Goal: Task Accomplishment & Management: Complete application form

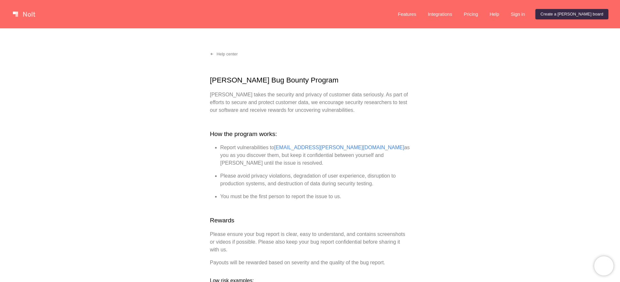
click at [29, 15] on link at bounding box center [23, 14] width 27 height 10
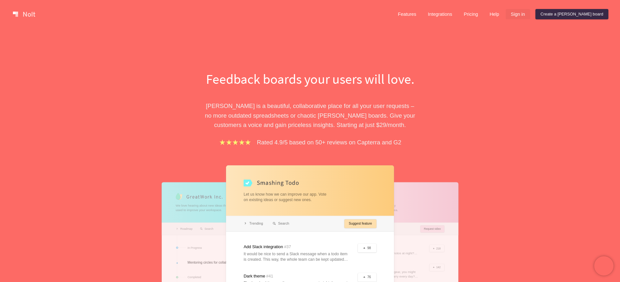
click at [530, 15] on link "Sign in" at bounding box center [517, 14] width 25 height 10
click at [583, 16] on link "Create a [PERSON_NAME] board" at bounding box center [571, 14] width 73 height 10
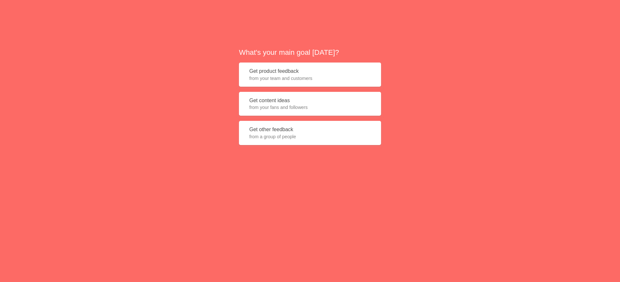
click at [288, 103] on button "Get content ideas from your fans and followers" at bounding box center [310, 104] width 142 height 24
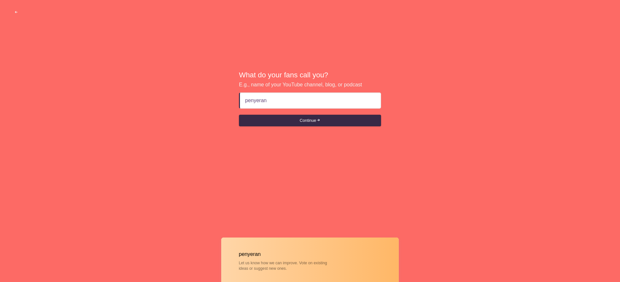
type input "penyerang"
click at [292, 126] on button "Continue" at bounding box center [310, 121] width 142 height 12
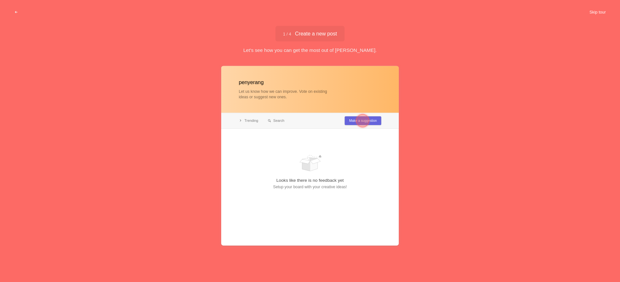
click at [595, 8] on button "Skip tour" at bounding box center [597, 12] width 32 height 12
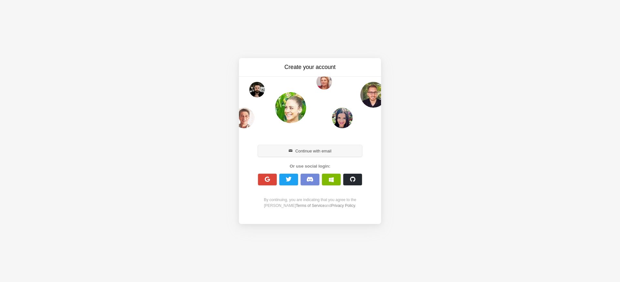
click at [314, 150] on button "Continue with email" at bounding box center [310, 151] width 104 height 12
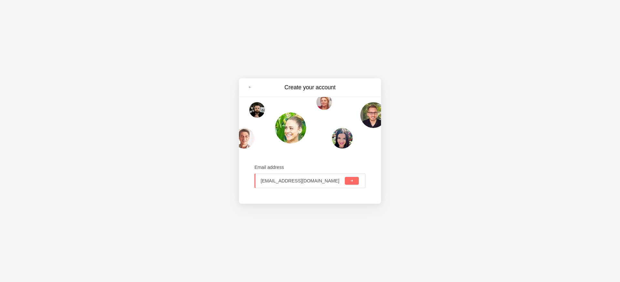
type input "tesakunsaya784@gmail.com"
click at [353, 179] on button "submit" at bounding box center [352, 181] width 14 height 8
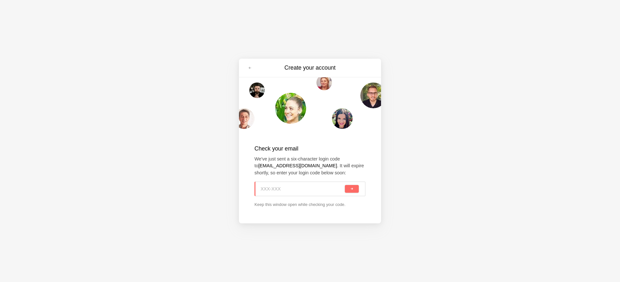
click at [18, 60] on div "Create your account Check your email We've just sent a six-character login code…" at bounding box center [310, 141] width 620 height 282
type input "ENM-PFF"
click at [345, 185] on button "submit" at bounding box center [352, 189] width 14 height 8
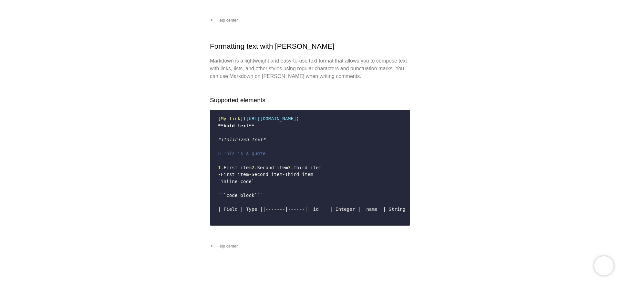
scroll to position [74, 0]
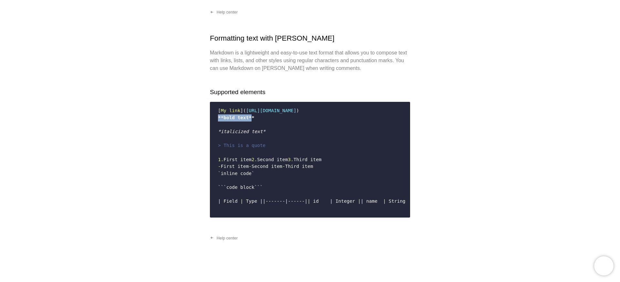
drag, startPoint x: 218, startPoint y: 92, endPoint x: 252, endPoint y: 92, distance: 33.2
click at [252, 115] on span "**bold text**" at bounding box center [236, 117] width 36 height 5
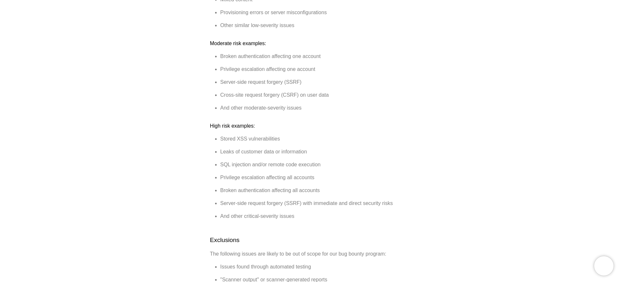
scroll to position [221, 0]
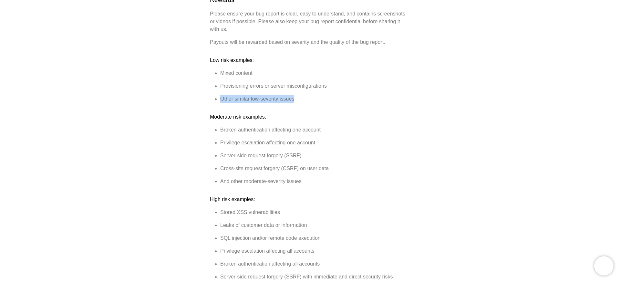
drag, startPoint x: 222, startPoint y: 90, endPoint x: 297, endPoint y: 96, distance: 75.7
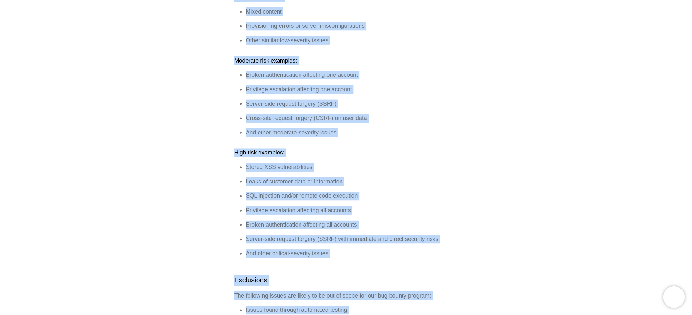
scroll to position [289, 0]
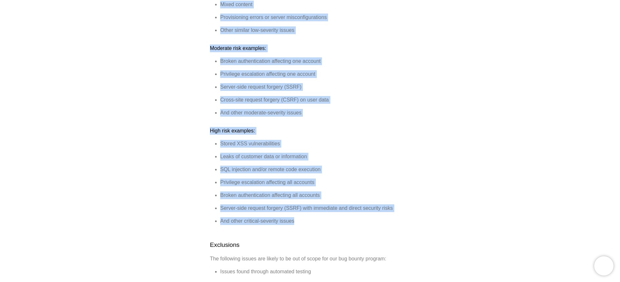
drag, startPoint x: 207, startPoint y: 61, endPoint x: 360, endPoint y: 219, distance: 220.2
click at [360, 219] on div "Help center Nolt Bug Bounty Program Nolt takes the security and privacy of cust…" at bounding box center [310, 246] width 620 height 1014
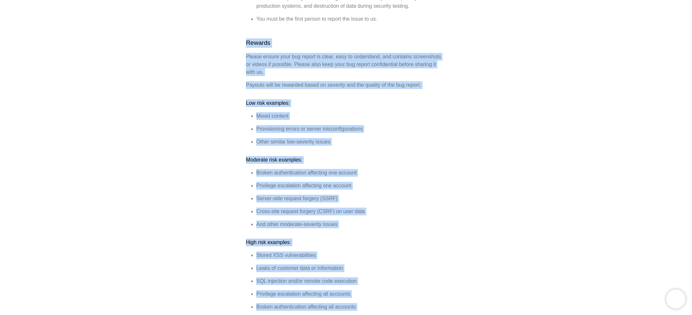
scroll to position [173, 0]
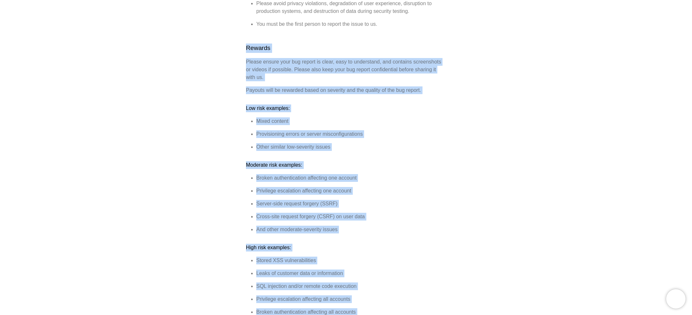
click at [441, 118] on ul "Mixed content Provisioning errors or server misconfigurations Other similar low…" at bounding box center [346, 134] width 200 height 34
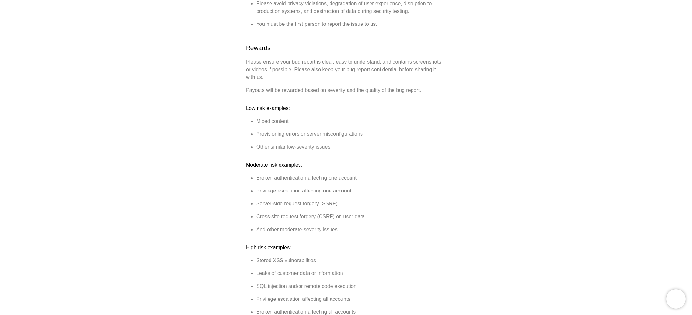
scroll to position [211, 0]
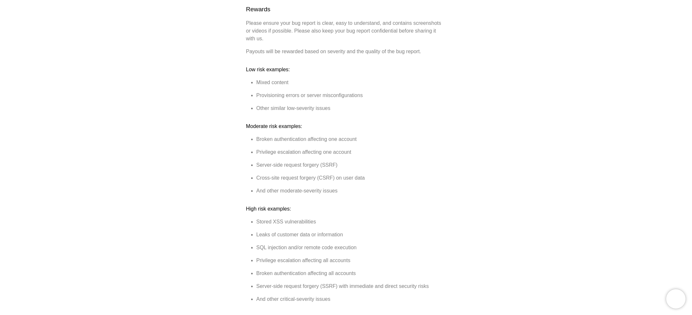
drag, startPoint x: 441, startPoint y: 118, endPoint x: 398, endPoint y: 96, distance: 49.1
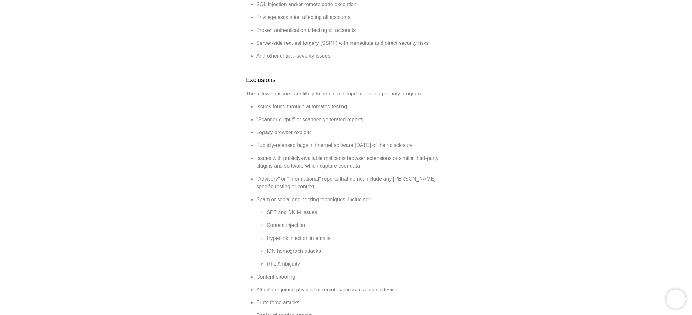
scroll to position [506, 0]
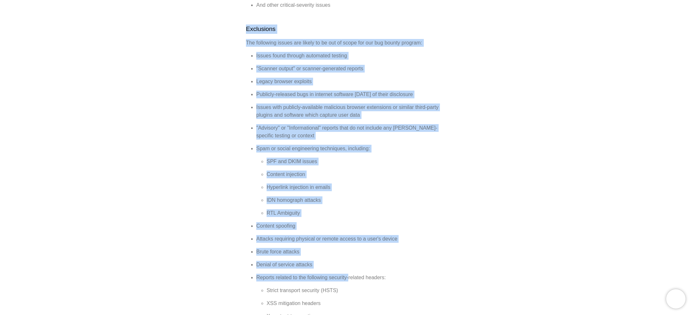
drag, startPoint x: 245, startPoint y: 22, endPoint x: 350, endPoint y: 268, distance: 268.0
click at [350, 268] on div "Help center Nolt Bug Bounty Program Nolt takes the security and privacy of cust…" at bounding box center [346, 30] width 692 height 1014
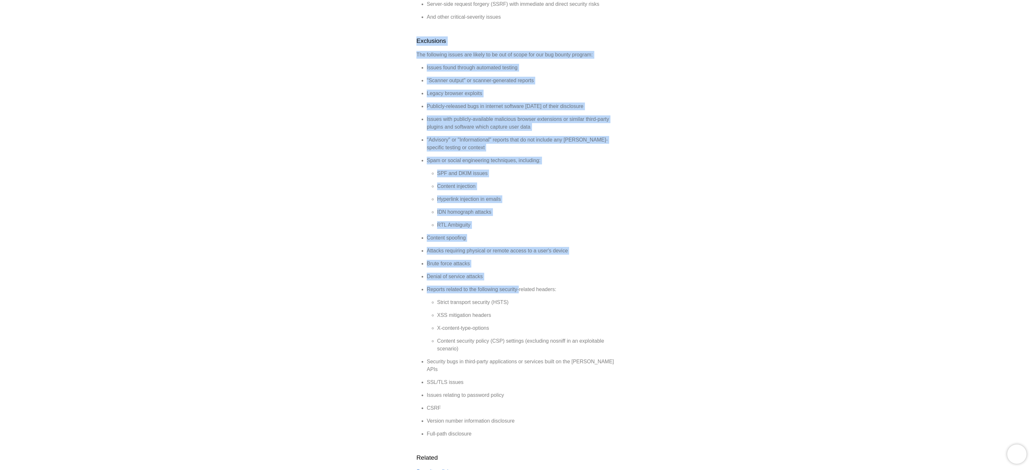
scroll to position [478, 0]
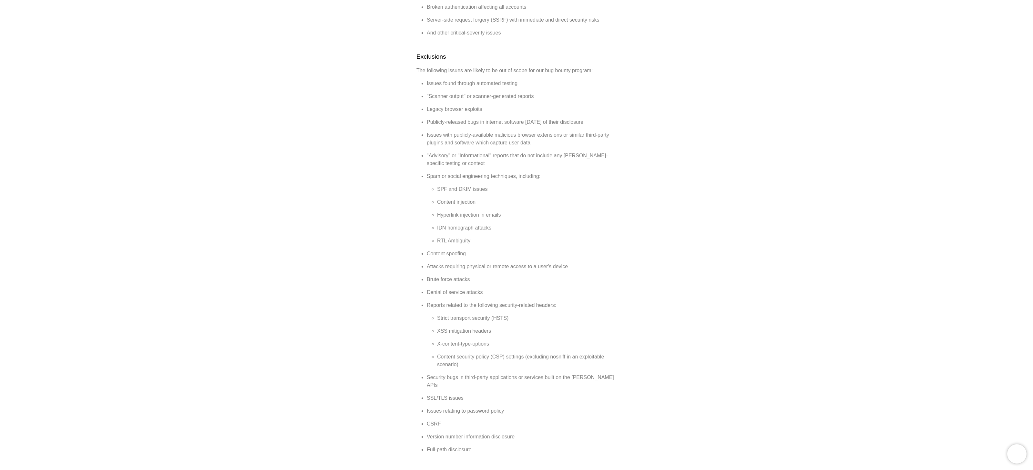
click at [466, 282] on li "XSS mitigation headers" at bounding box center [526, 332] width 179 height 8
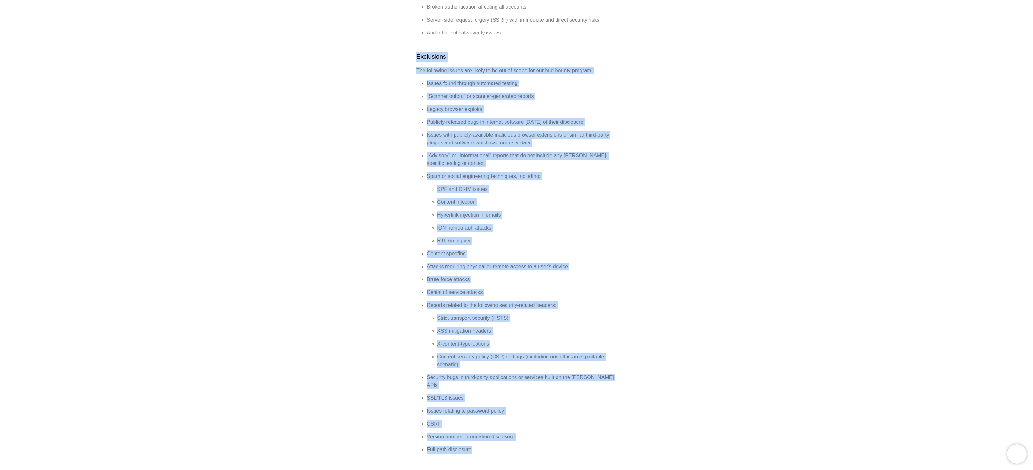
drag, startPoint x: 479, startPoint y: 431, endPoint x: 395, endPoint y: 49, distance: 390.5
click at [395, 49] on div "Help center Nolt Bug Bounty Program Nolt takes the security and privacy of cust…" at bounding box center [516, 58] width 1033 height 1014
copy div "Exclusions The following issues are likely to be out of scope for our bug bount…"
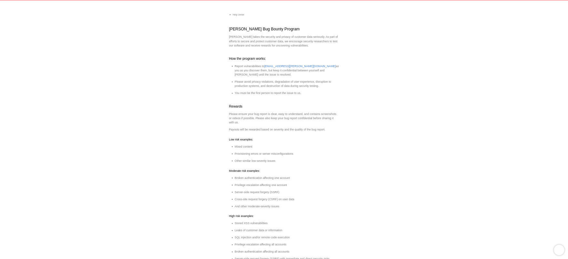
scroll to position [0, 0]
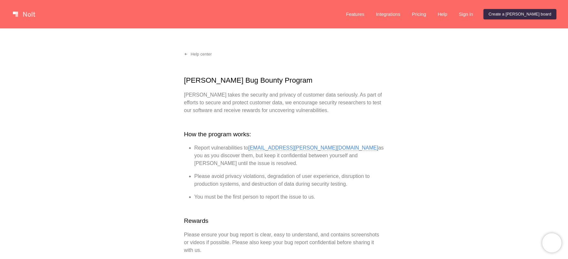
click at [252, 150] on link "security@nolt.io" at bounding box center [313, 148] width 130 height 6
drag, startPoint x: 249, startPoint y: 142, endPoint x: 261, endPoint y: 148, distance: 13.4
click at [256, 138] on h2 "How the program works:" at bounding box center [284, 134] width 200 height 9
drag, startPoint x: 250, startPoint y: 141, endPoint x: 257, endPoint y: 146, distance: 8.5
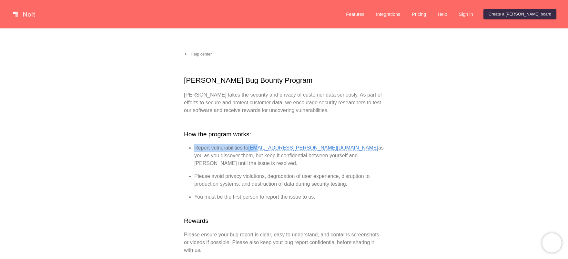
click at [257, 146] on link "security@nolt.io" at bounding box center [313, 148] width 130 height 6
click at [278, 144] on li "Report vulnerabilities to security@nolt.io as you as you discover them, but kee…" at bounding box center [289, 155] width 190 height 23
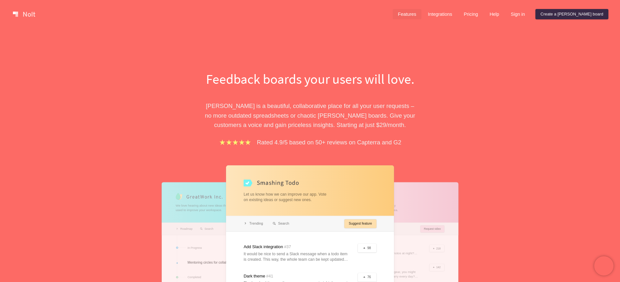
click at [421, 16] on link "Features" at bounding box center [406, 14] width 29 height 10
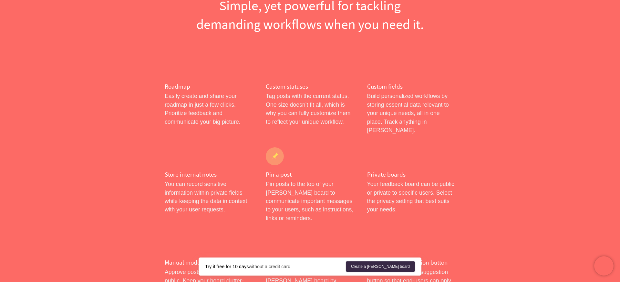
scroll to position [184, 0]
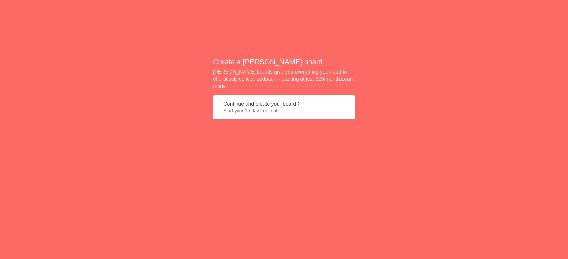
click at [298, 101] on span at bounding box center [298, 103] width 5 height 5
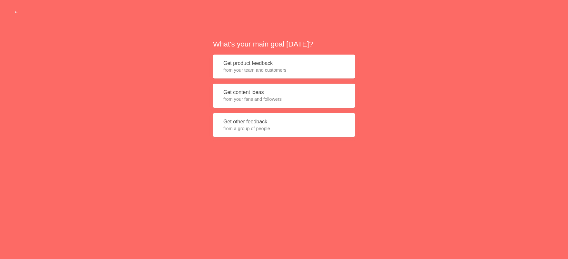
click at [249, 91] on button "Get content ideas from your fans and followers" at bounding box center [284, 96] width 142 height 24
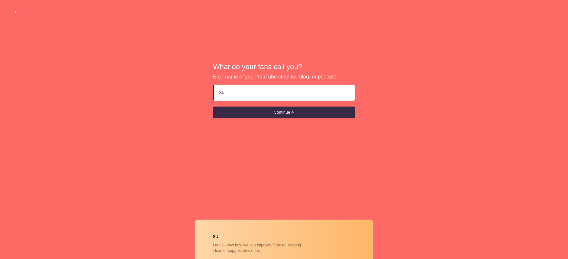
type input "s"
type input "ayamgoreng"
click at [213, 106] on button "Continue" at bounding box center [284, 112] width 142 height 12
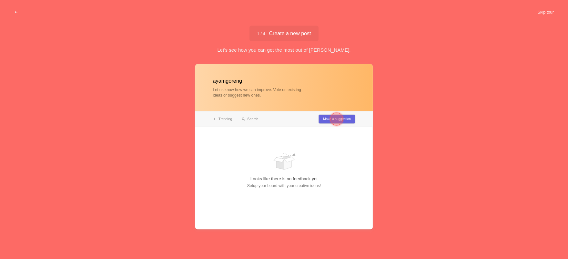
click at [551, 12] on button "Skip tour" at bounding box center [546, 12] width 32 height 12
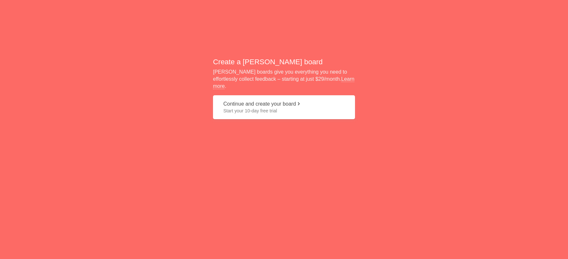
click at [264, 100] on button "Continue and create your board Start your 10-day free trial" at bounding box center [284, 107] width 142 height 24
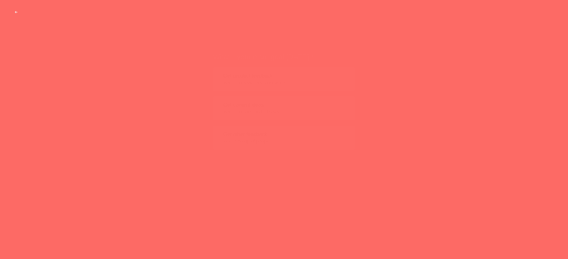
click at [245, 95] on button "Get content ideas from your fans and followers" at bounding box center [284, 96] width 142 height 24
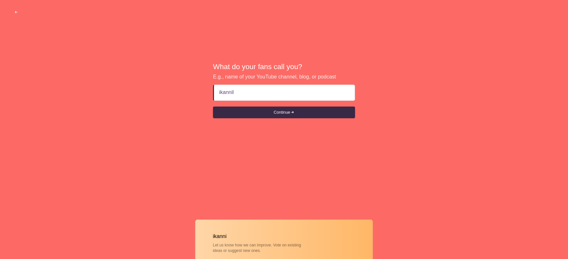
type input "ikannila"
click at [258, 113] on button "Continue" at bounding box center [284, 112] width 142 height 12
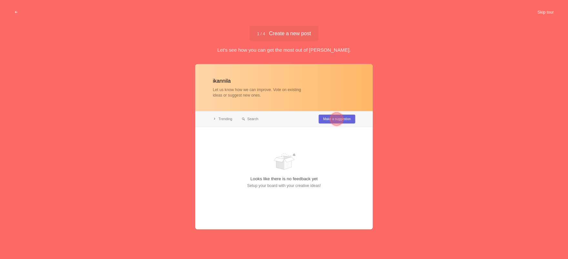
click at [556, 9] on button "Skip tour" at bounding box center [546, 12] width 32 height 12
